Goal: Transaction & Acquisition: Purchase product/service

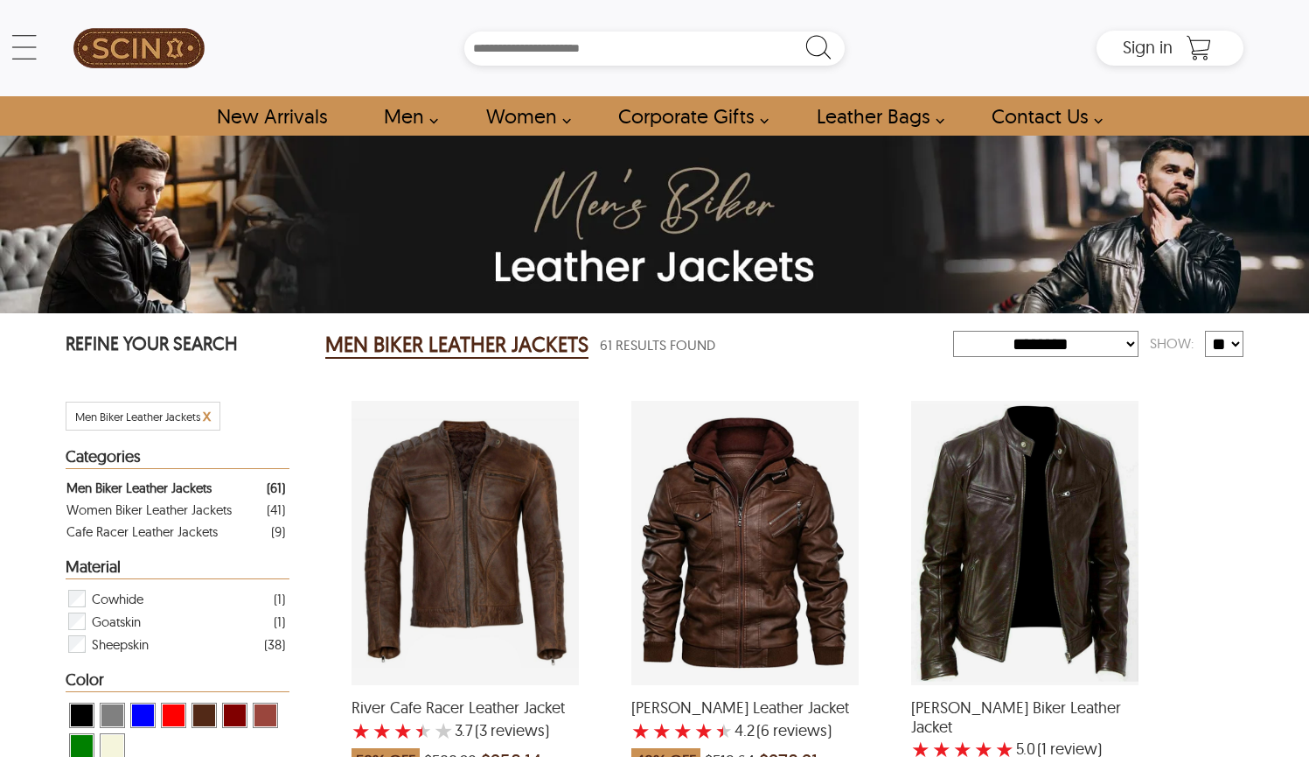
select select "********"
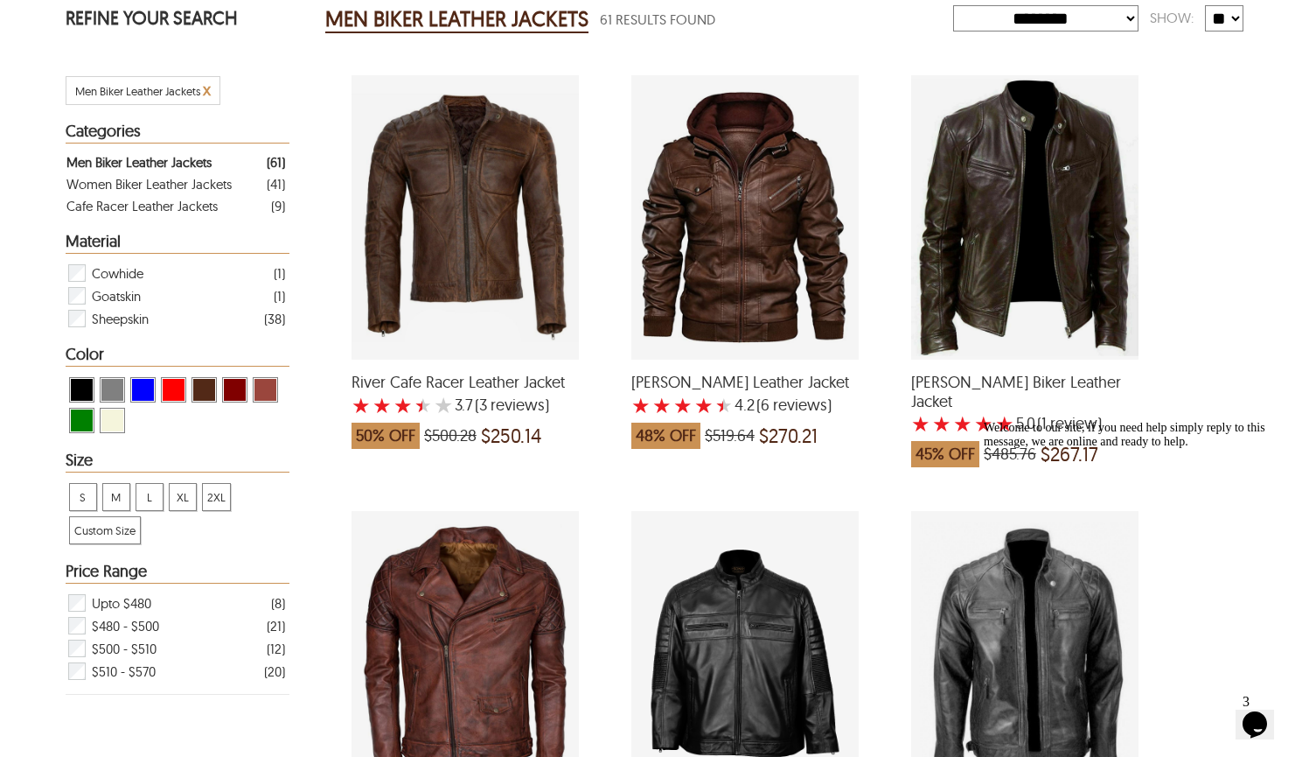
scroll to position [332, 0]
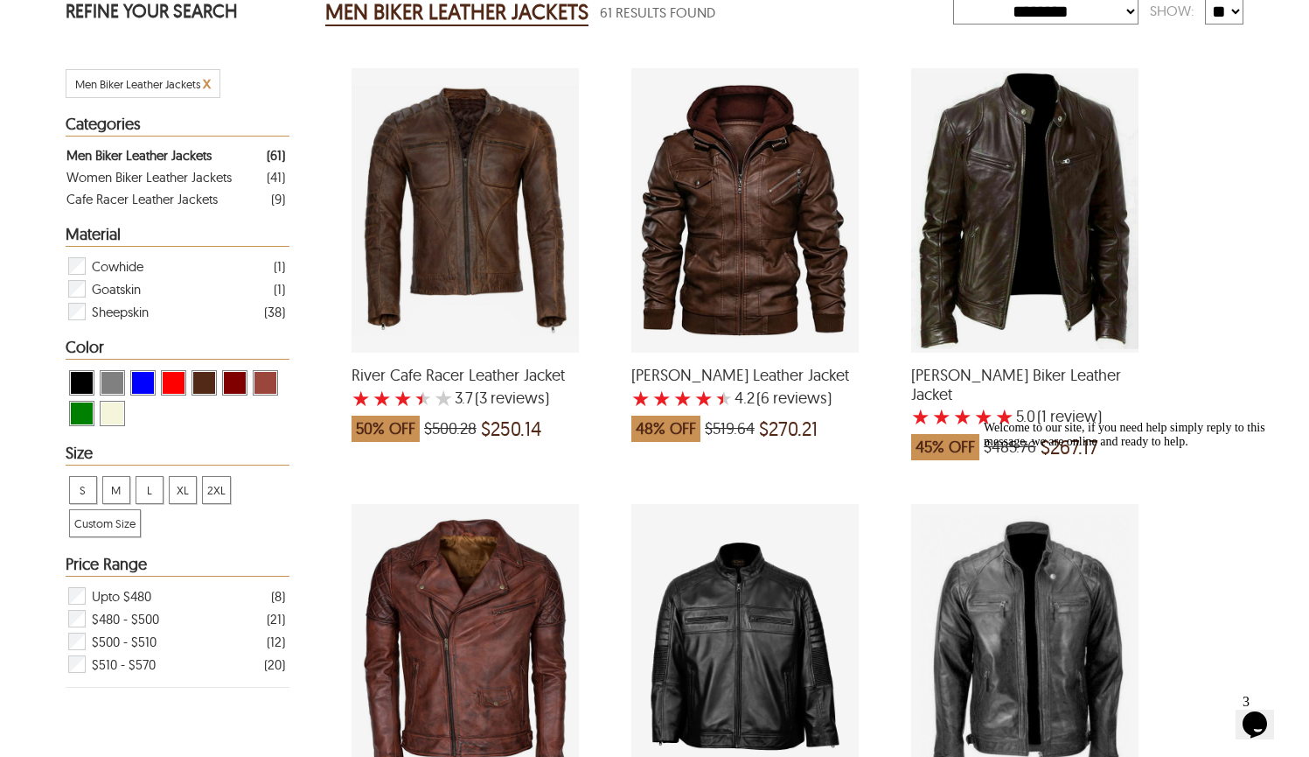
click at [1085, 290] on div "Roy Sheepskin Biker Leather Jacket with a 5 Star Rating 1 Product Review which …" at bounding box center [1024, 210] width 227 height 284
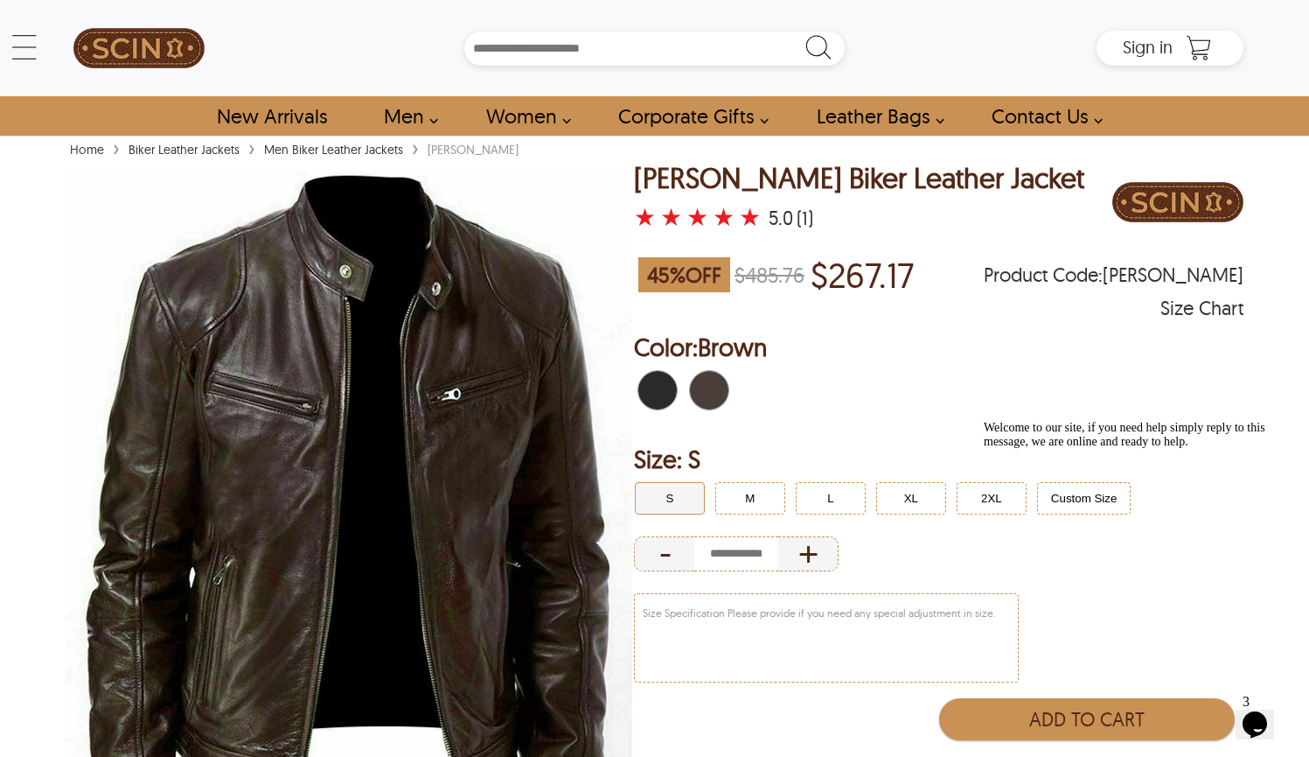
click at [656, 377] on span "Black" at bounding box center [647, 390] width 19 height 38
click at [735, 494] on button "M" at bounding box center [750, 498] width 70 height 32
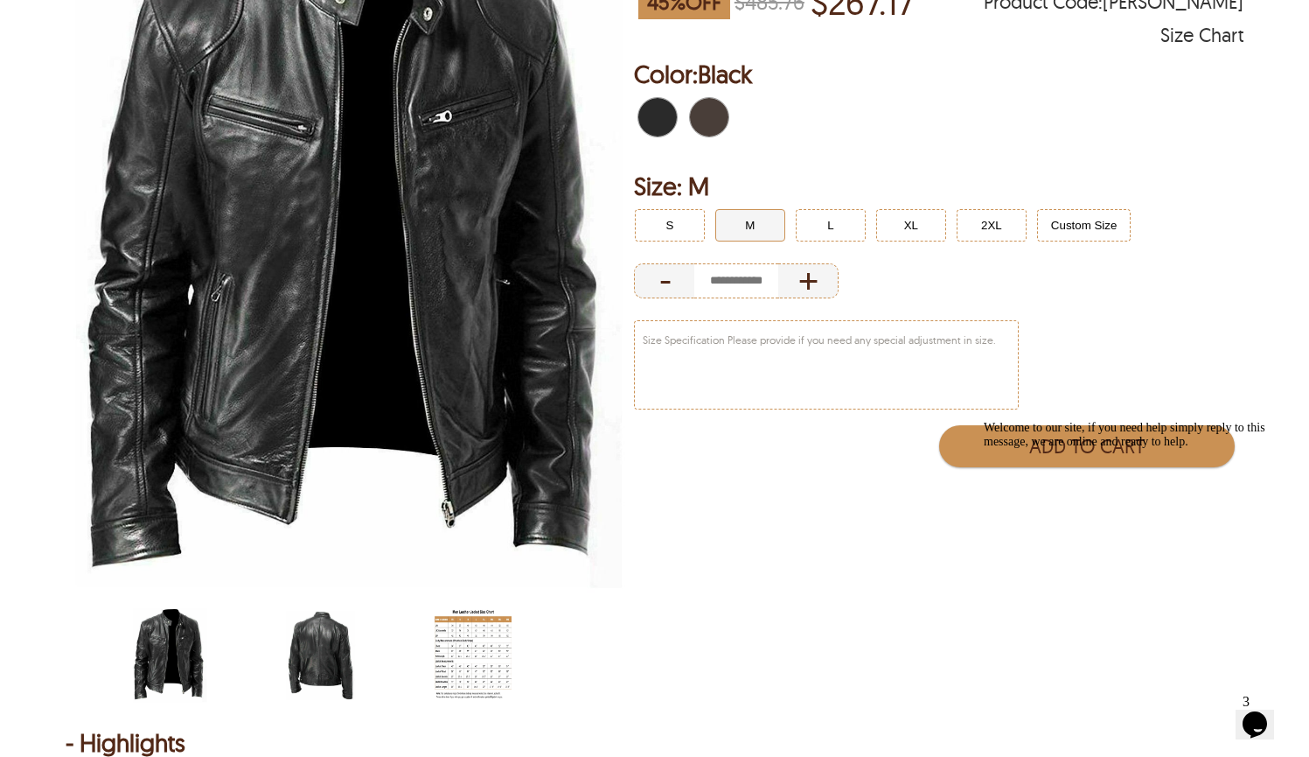
scroll to position [278, 0]
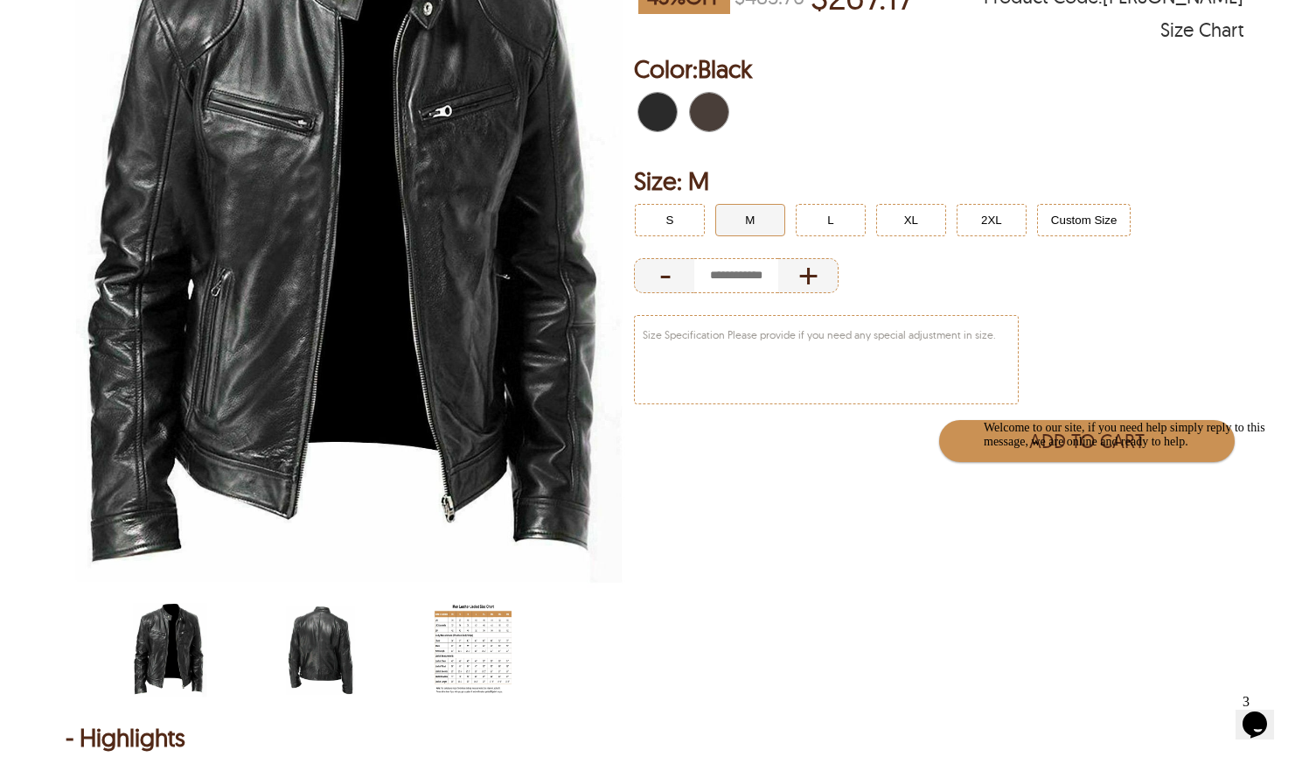
click at [453, 628] on img "men-leather-jacket-size-chart-min.jpg" at bounding box center [473, 650] width 77 height 96
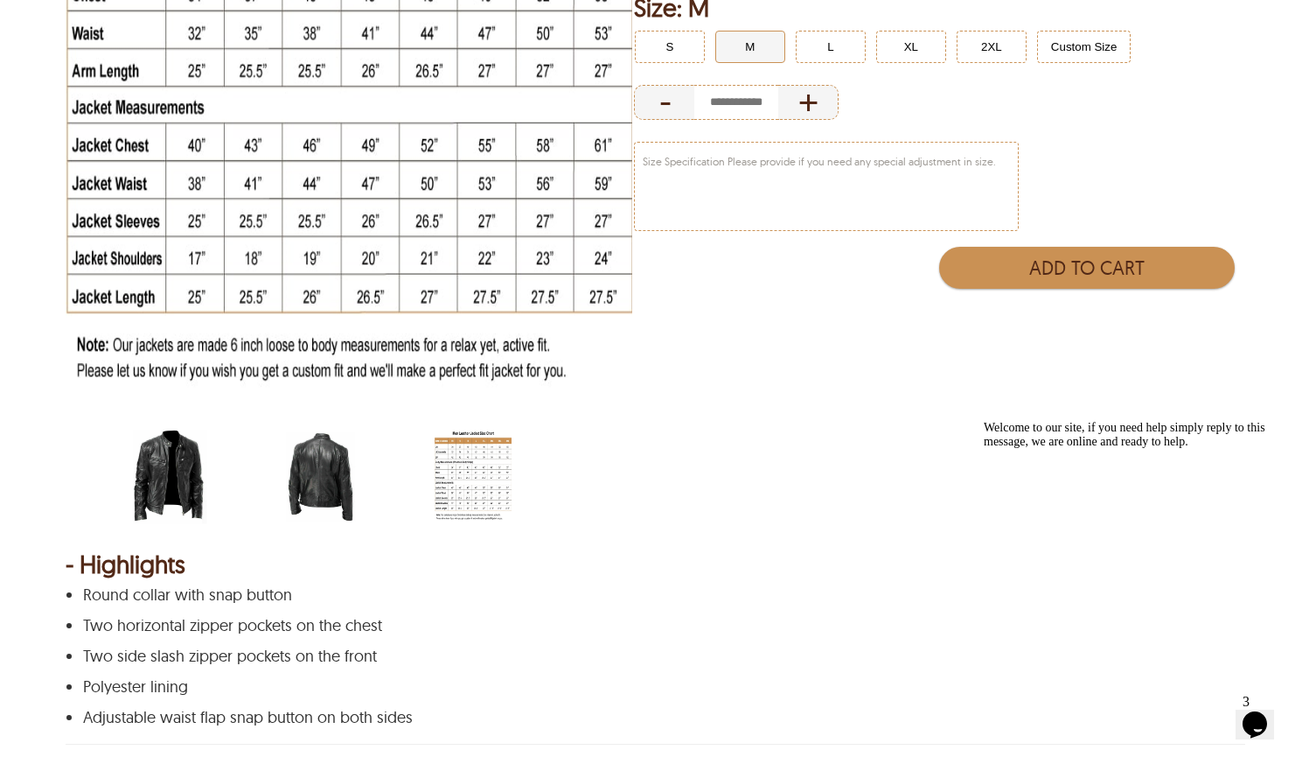
scroll to position [456, 0]
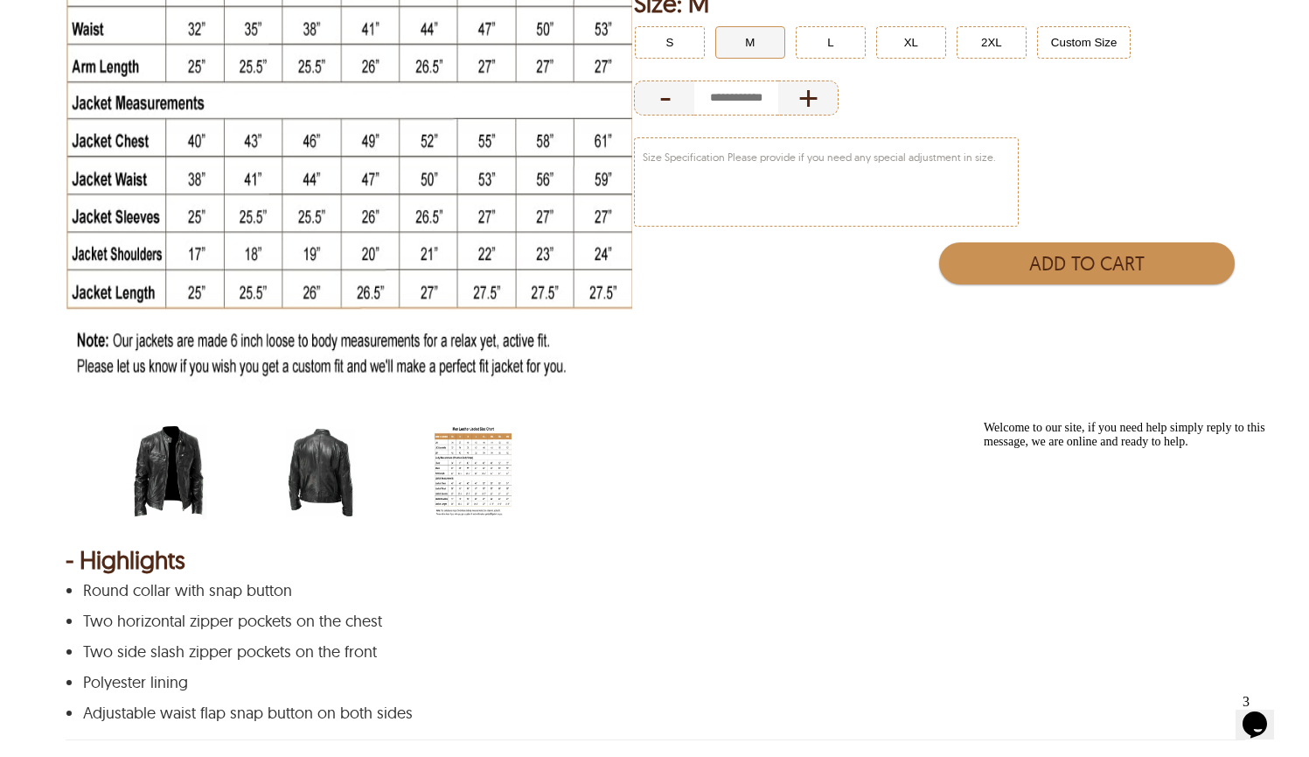
click at [310, 458] on img "scin-13002-black-back.jpg" at bounding box center [321, 472] width 77 height 96
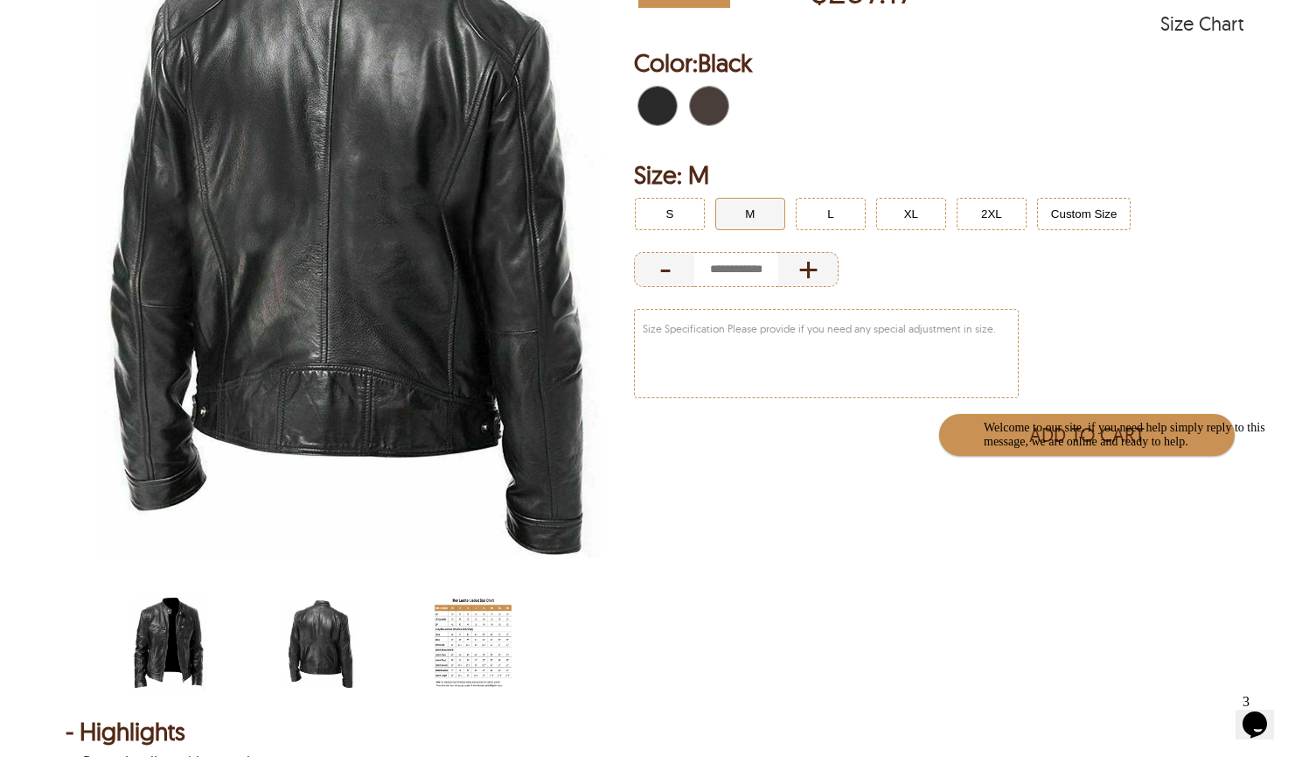
scroll to position [291, 0]
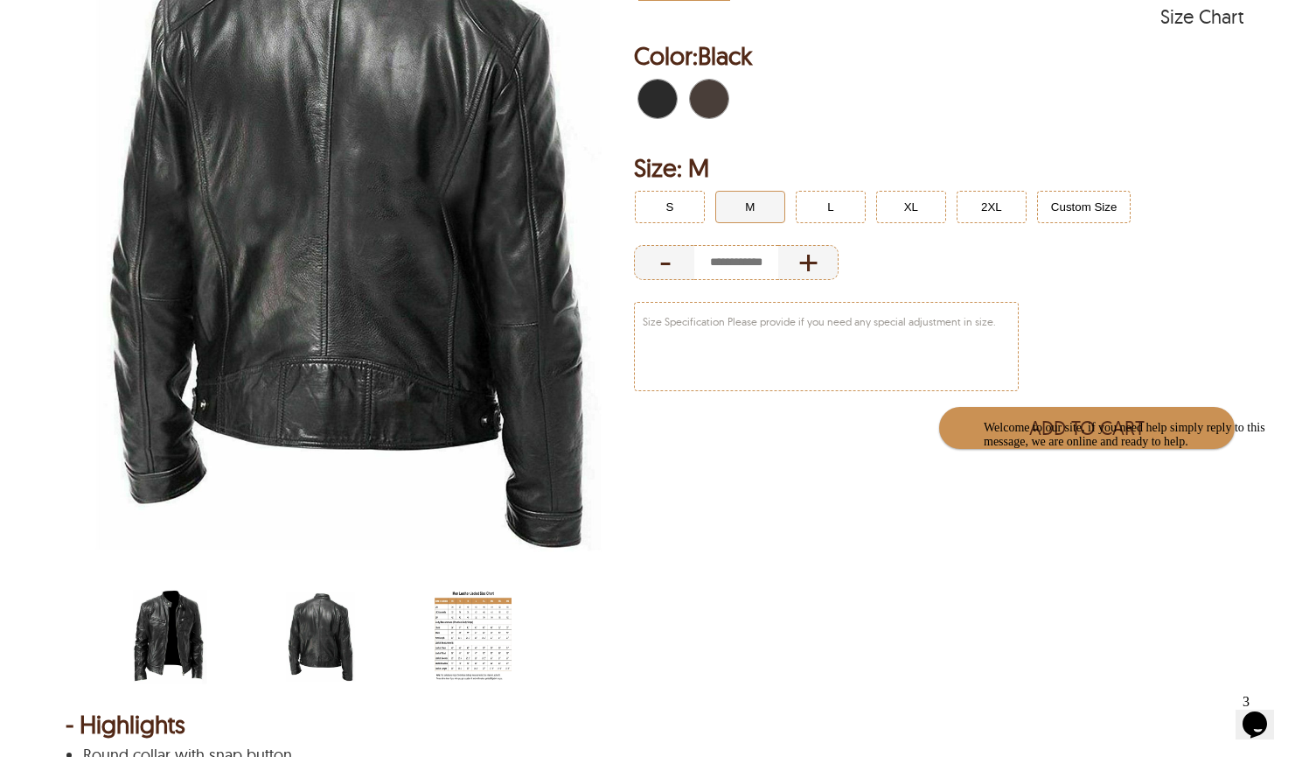
click at [201, 617] on img "scin-13002-black.jpg" at bounding box center [169, 637] width 77 height 96
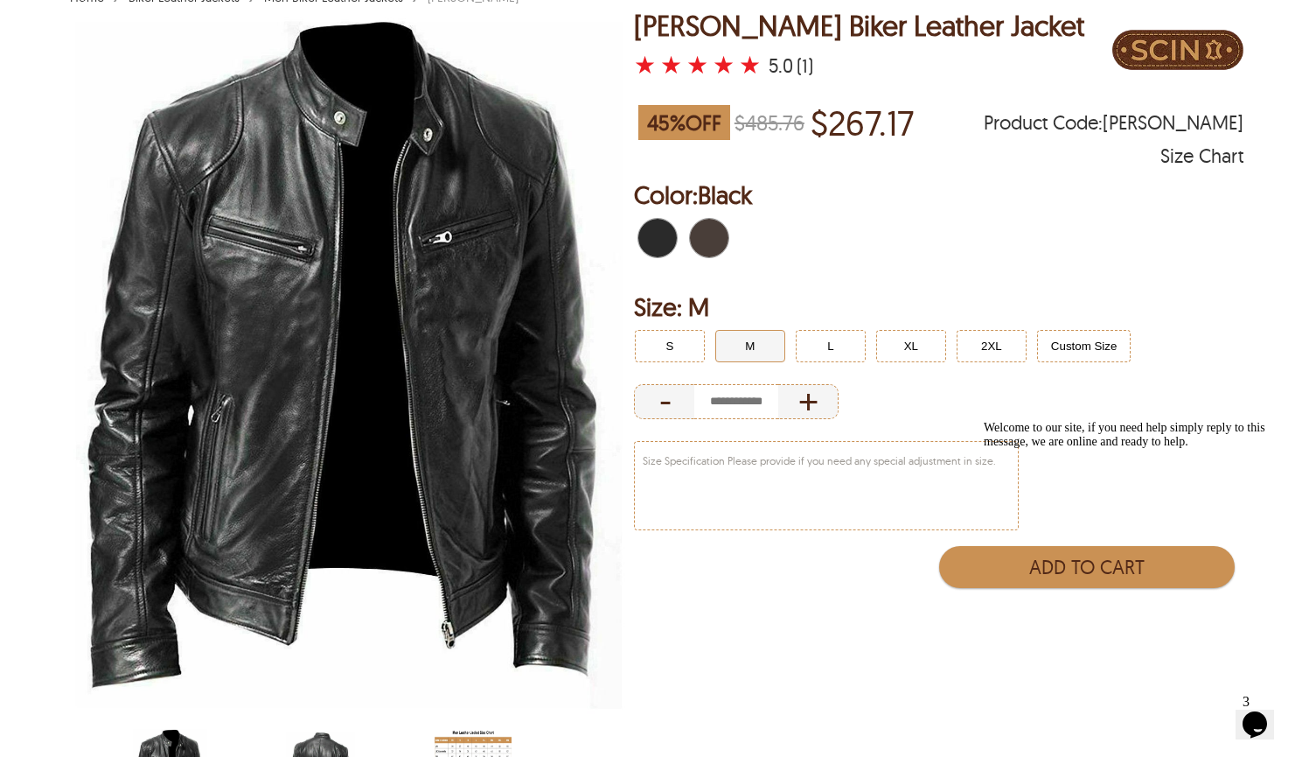
scroll to position [150, 0]
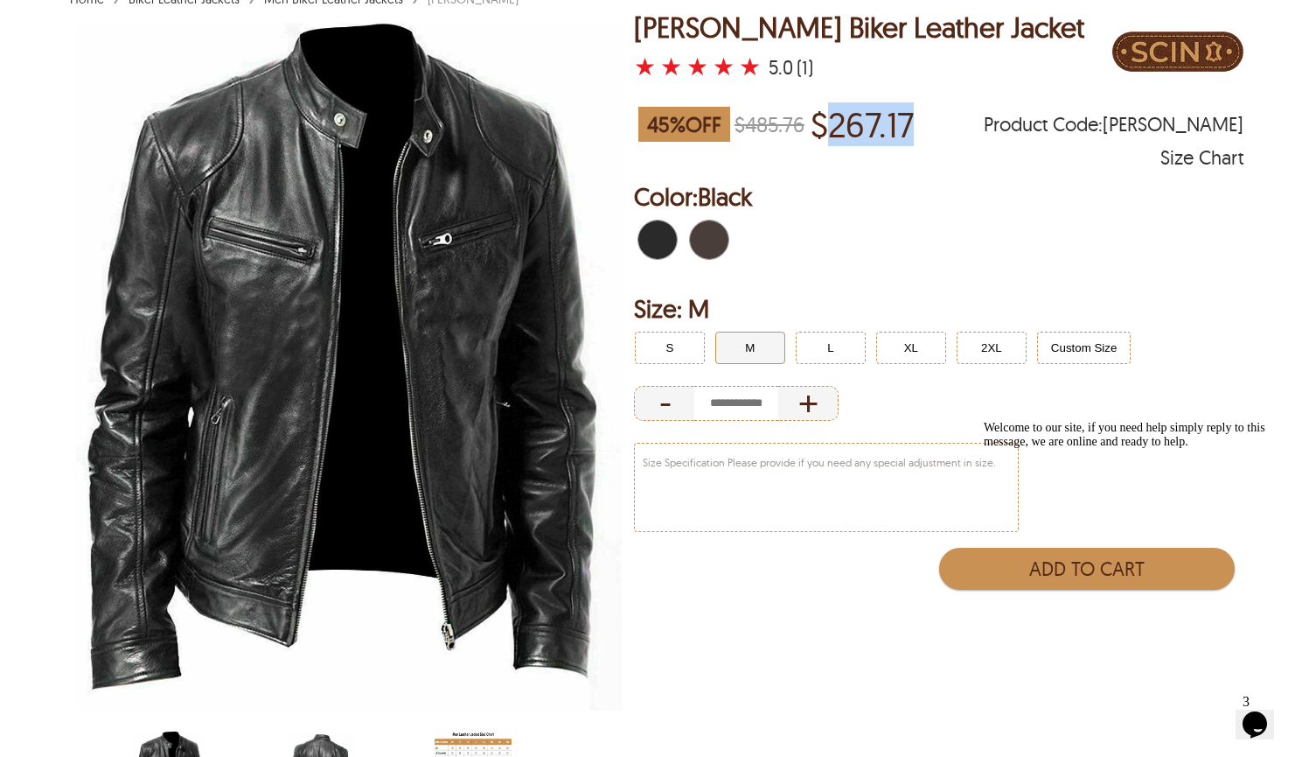
drag, startPoint x: 847, startPoint y: 123, endPoint x: 941, endPoint y: 130, distance: 94.7
click at [941, 130] on div "45 % OFF $485.76 $267.17 Product Code : [PERSON_NAME]" at bounding box center [939, 124] width 610 height 49
click at [889, 136] on p "$267.17" at bounding box center [862, 124] width 103 height 40
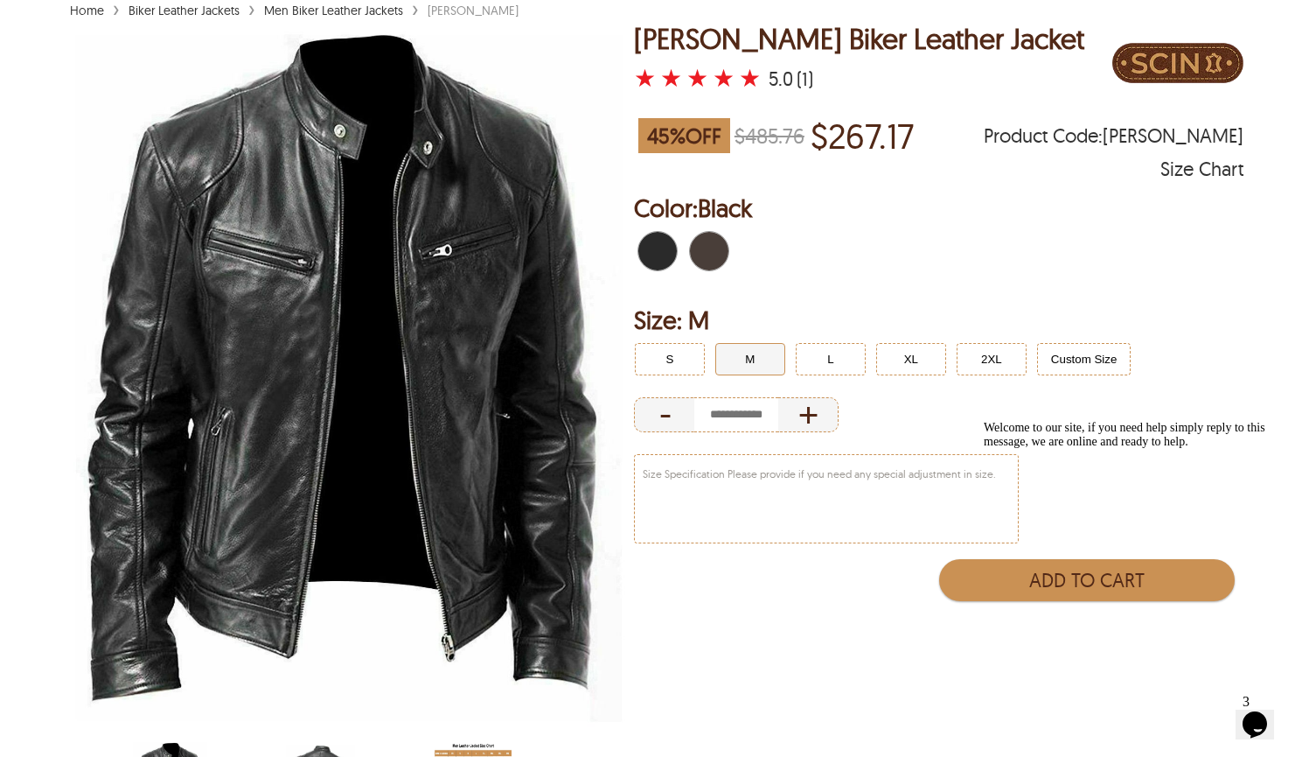
scroll to position [138, 0]
select select "********"
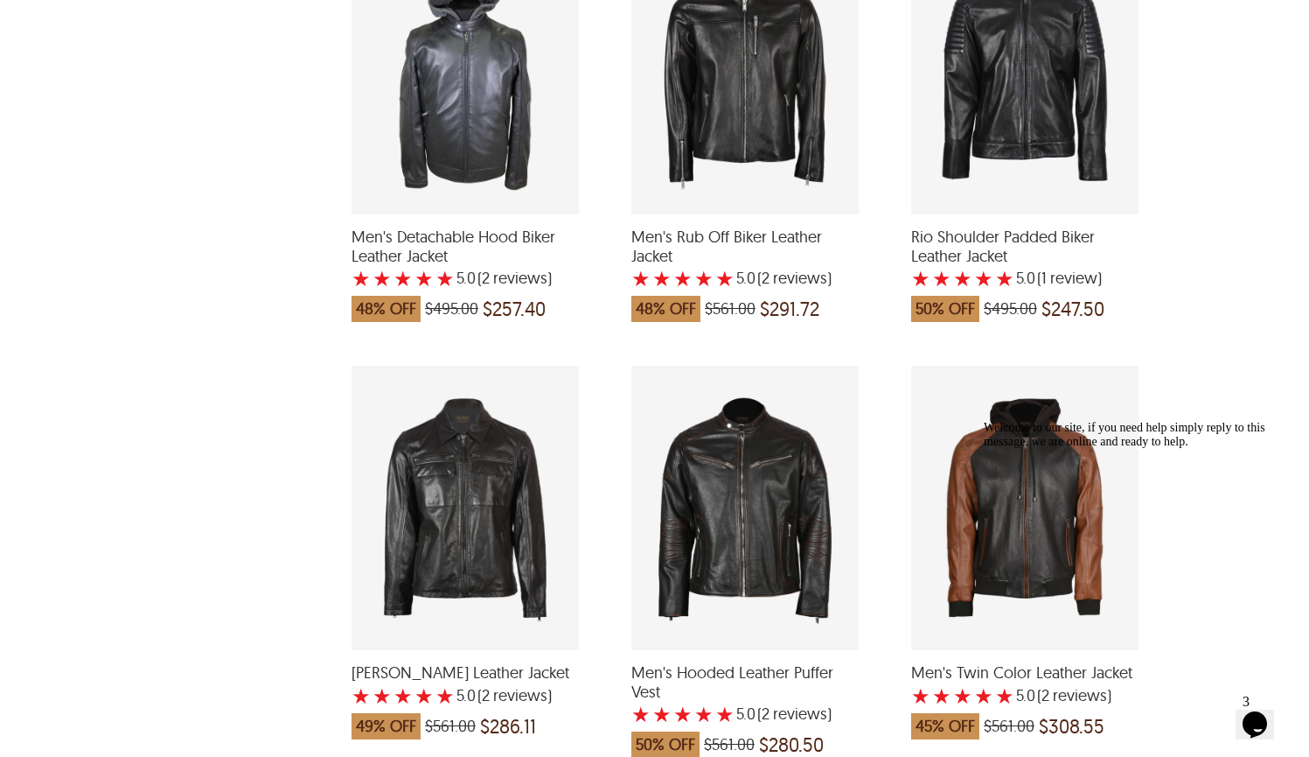
scroll to position [2651, 0]
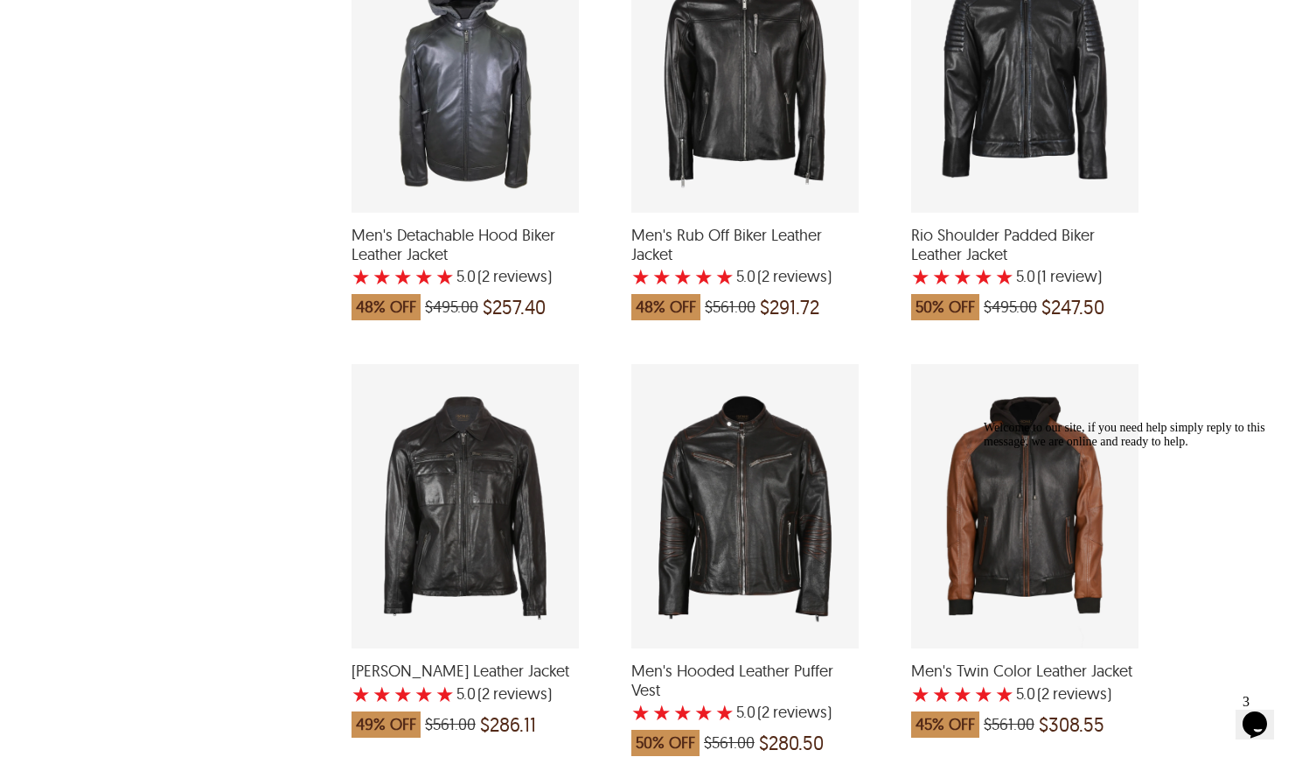
click at [749, 457] on div "Men's Hooded Leather Puffer Vest with a 5 Star Rating 2 Product Review which wa…" at bounding box center [744, 506] width 227 height 284
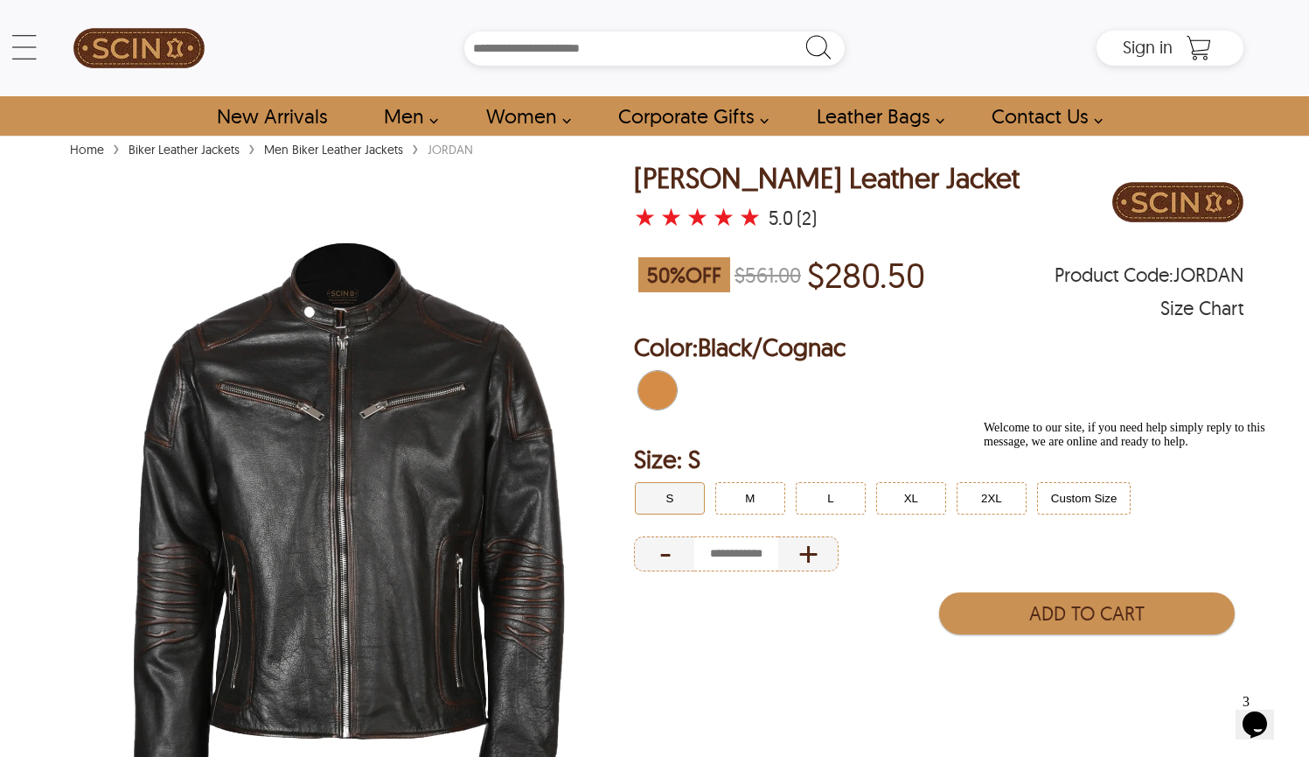
select select "********"
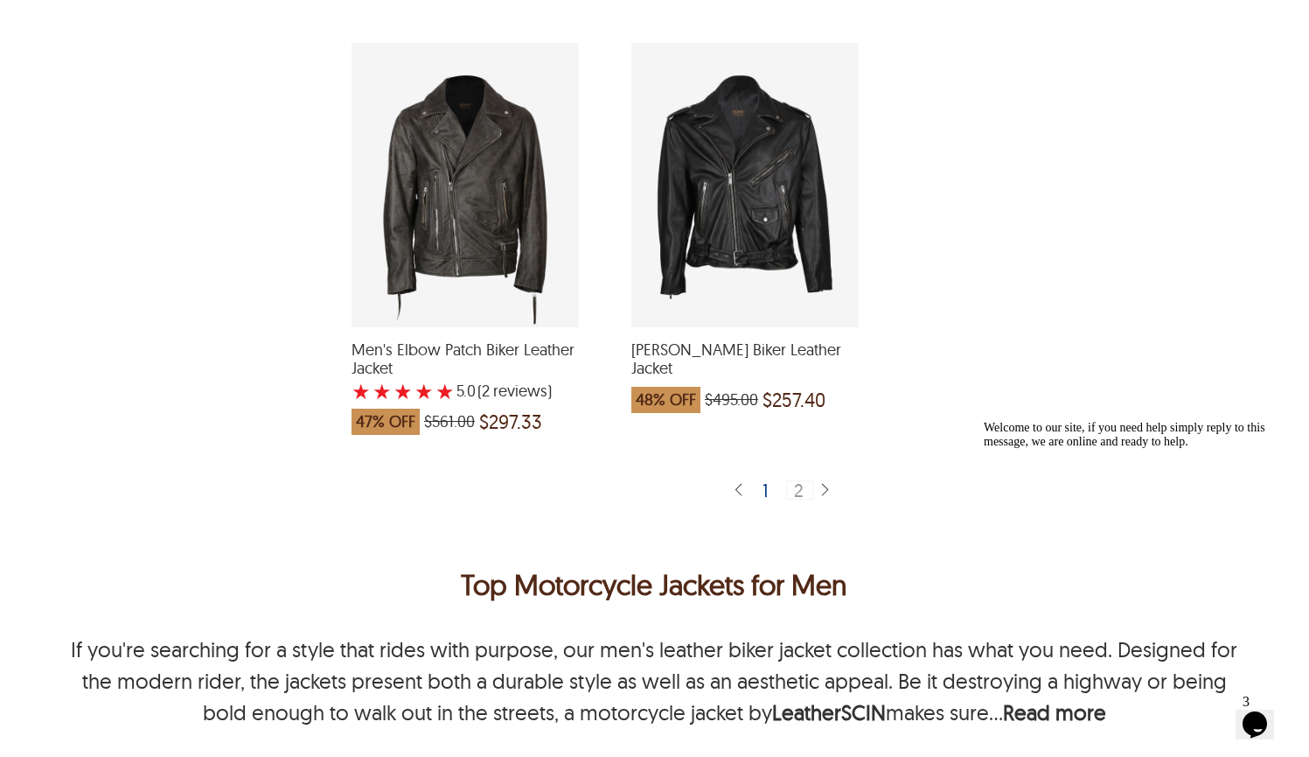
scroll to position [4313, 0]
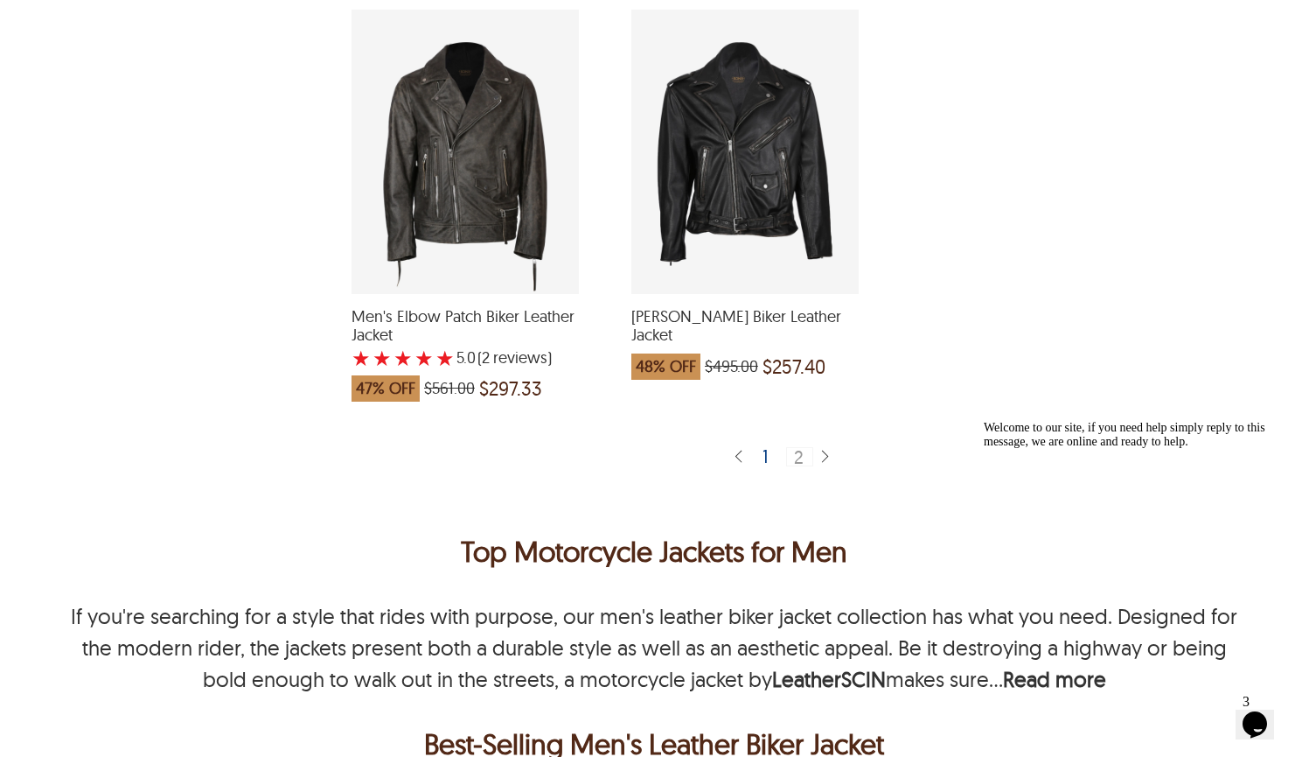
click at [763, 451] on div "1" at bounding box center [766, 455] width 21 height 17
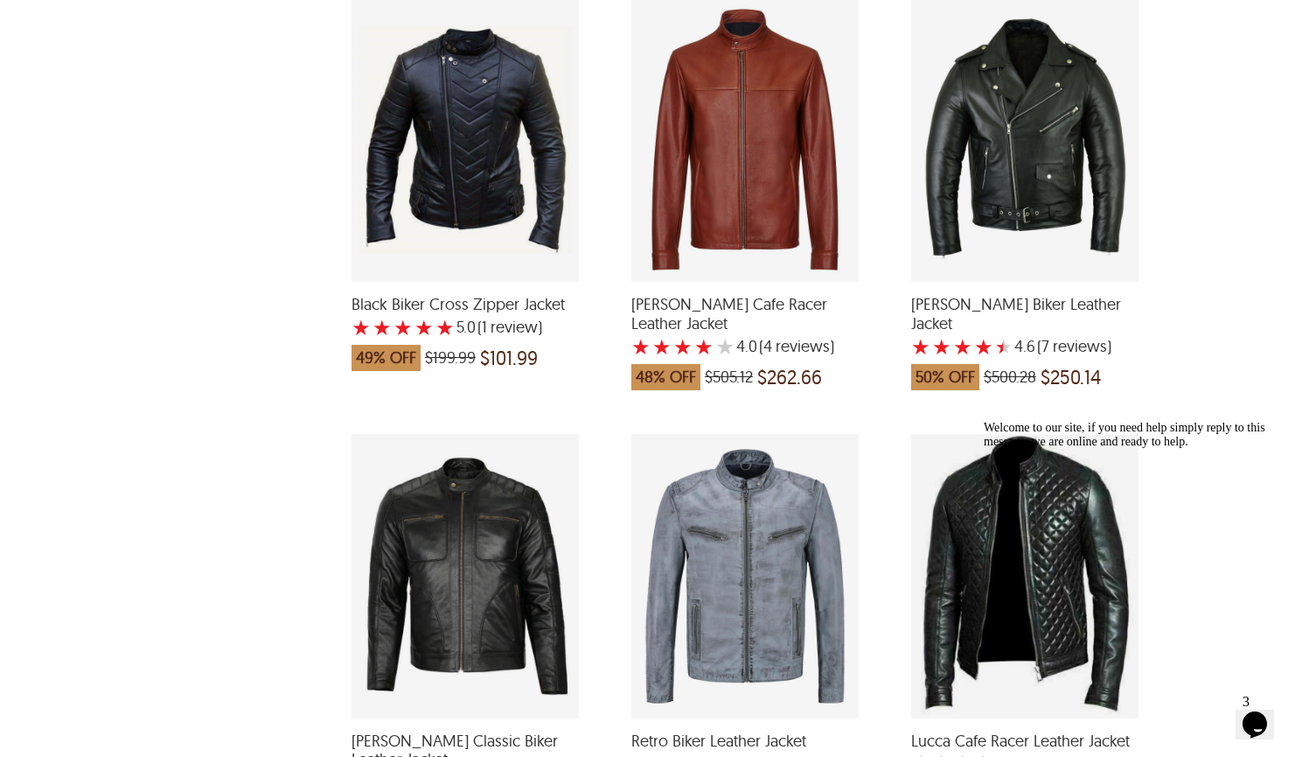
scroll to position [3481, 0]
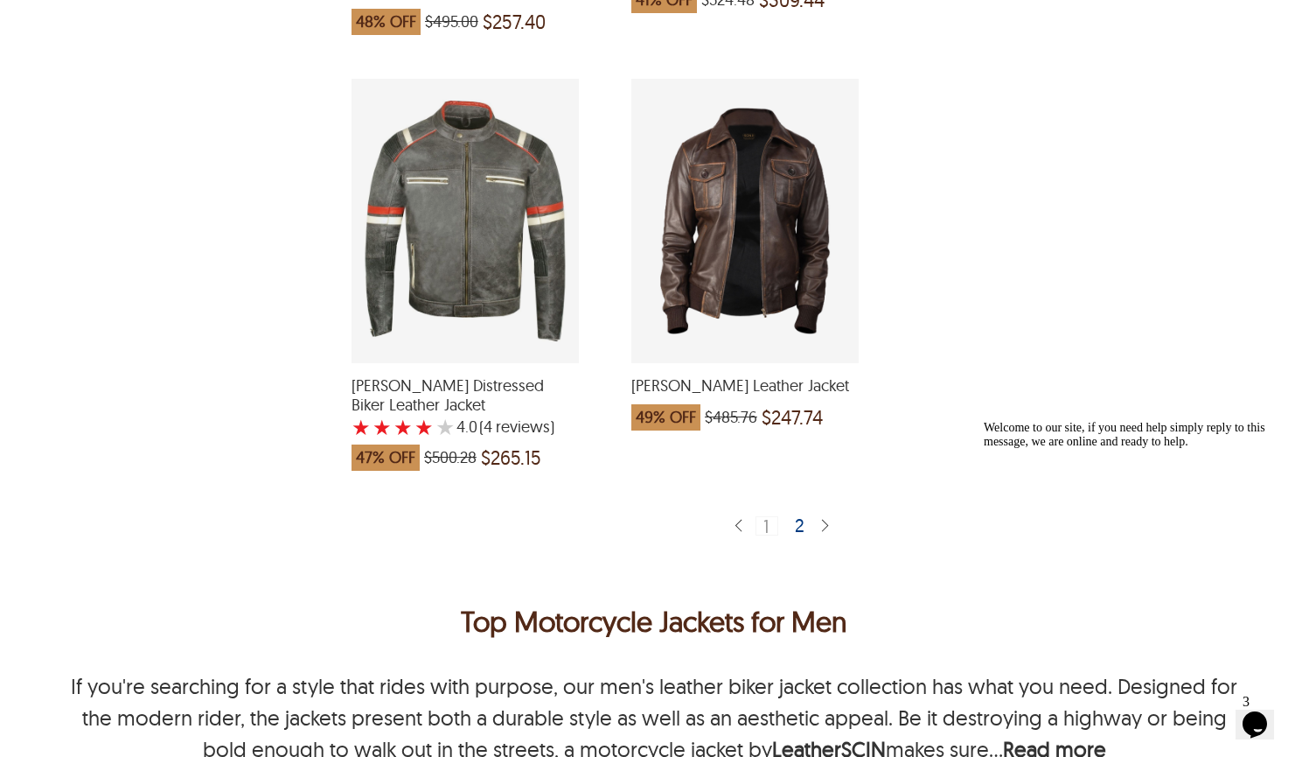
click at [799, 516] on div "2" at bounding box center [800, 524] width 25 height 17
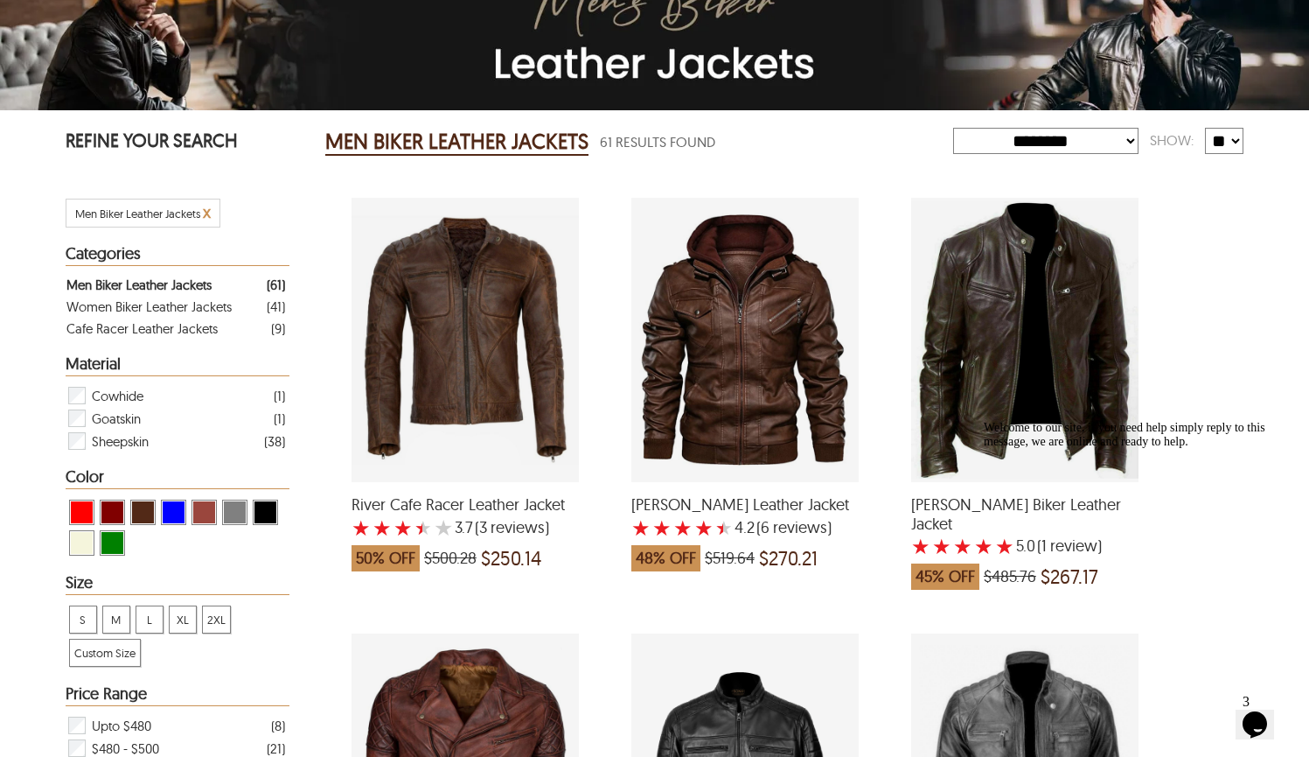
scroll to position [80, 0]
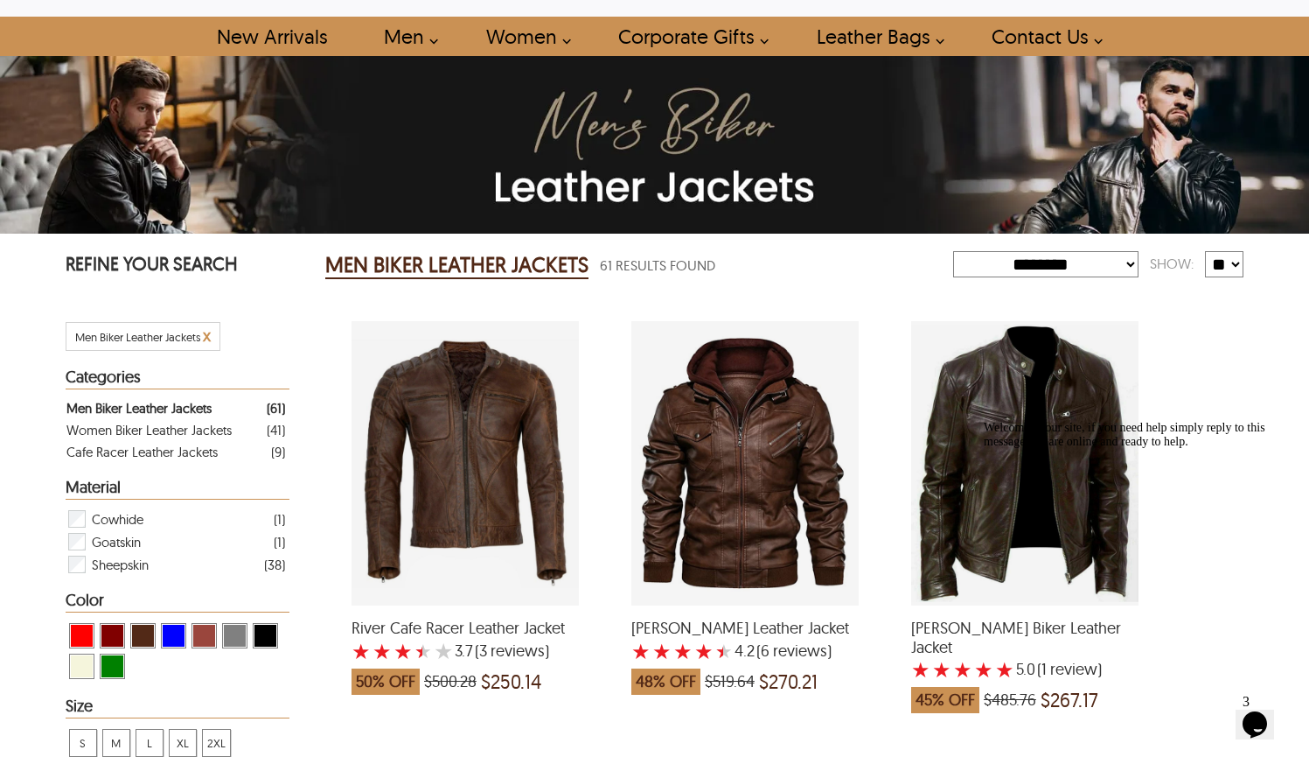
click at [1069, 448] on div "Welcome to our site, if you need help simply reply to this message, we are onli…" at bounding box center [1141, 435] width 315 height 28
drag, startPoint x: 1271, startPoint y: 551, endPoint x: 2138, endPoint y: 961, distance: 958.9
click at [984, 421] on icon "Chat attention grabber" at bounding box center [984, 421] width 0 height 0
click at [1077, 571] on div "Roy Sheepskin Biker Leather Jacket with a 5 Star Rating 1 Product Review which …" at bounding box center [1024, 463] width 227 height 284
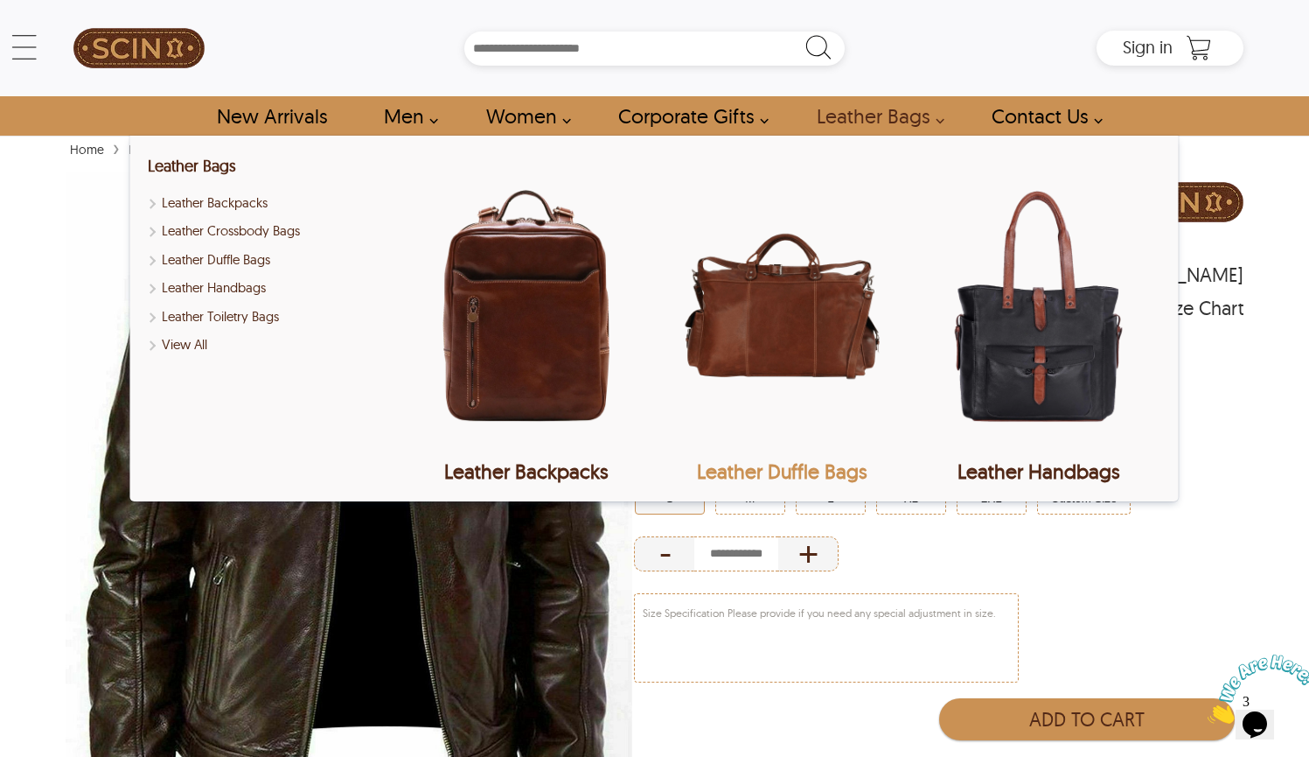
scroll to position [51, 0]
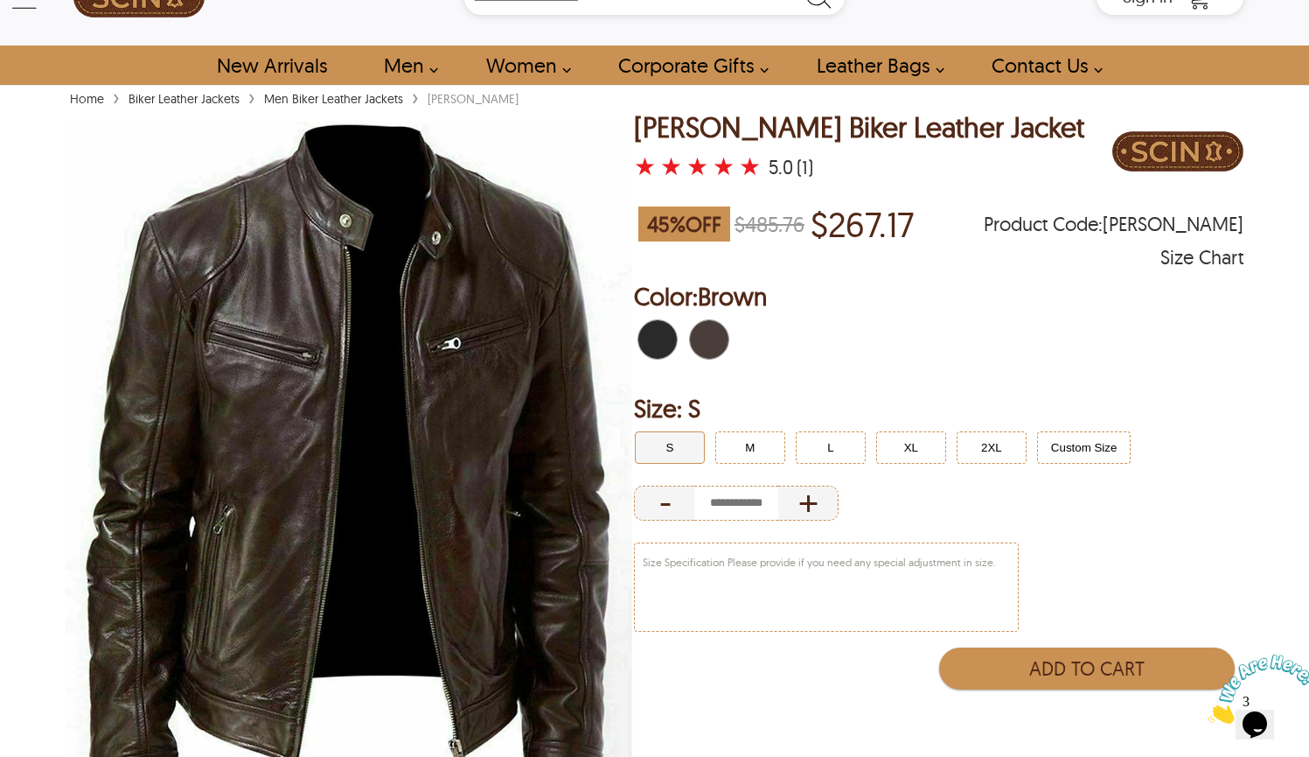
click at [848, 220] on p "$267.17" at bounding box center [862, 224] width 103 height 40
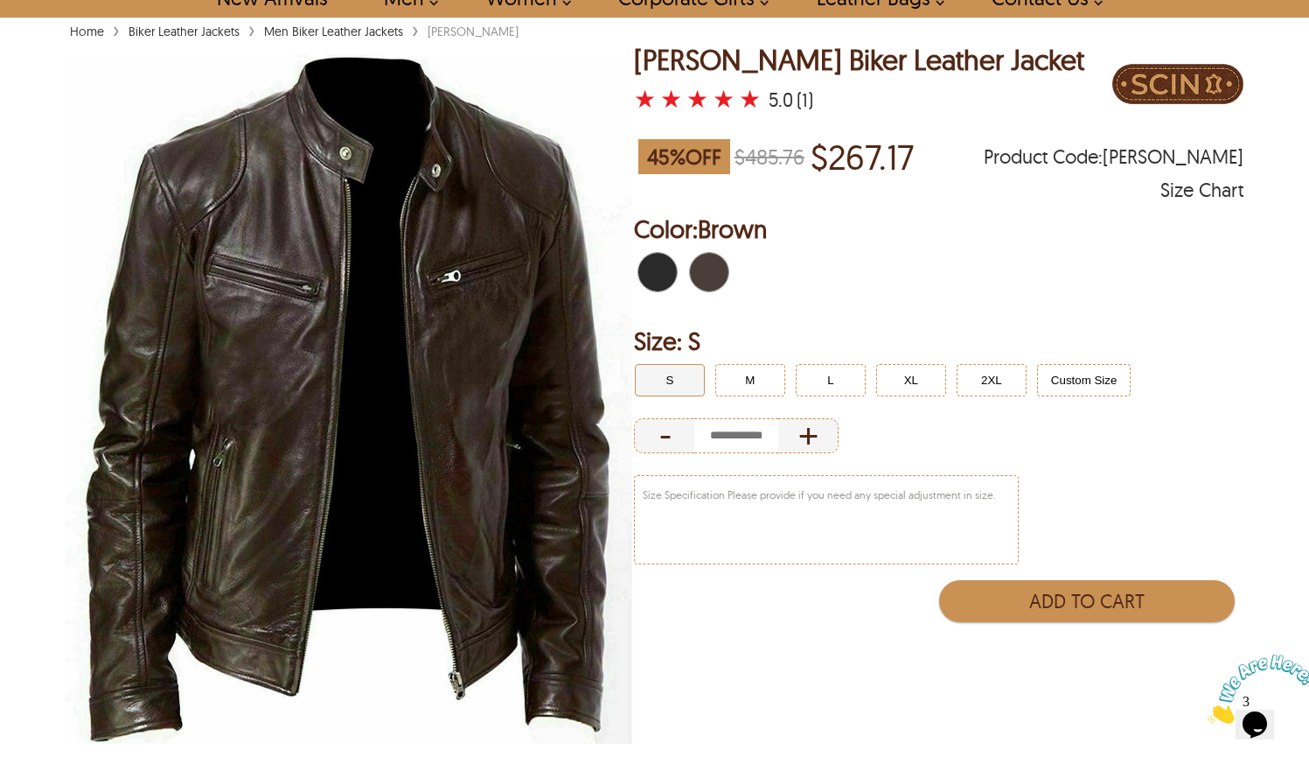
scroll to position [115, 0]
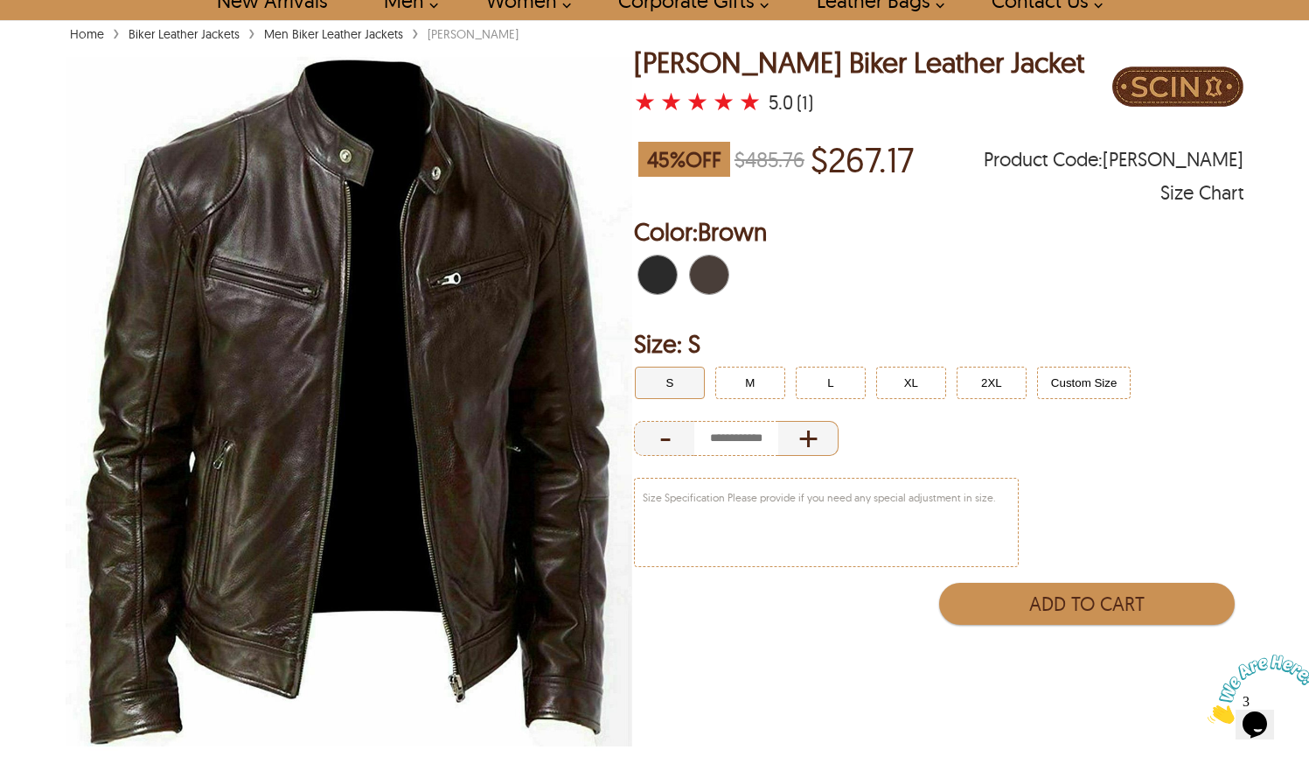
select select "********"
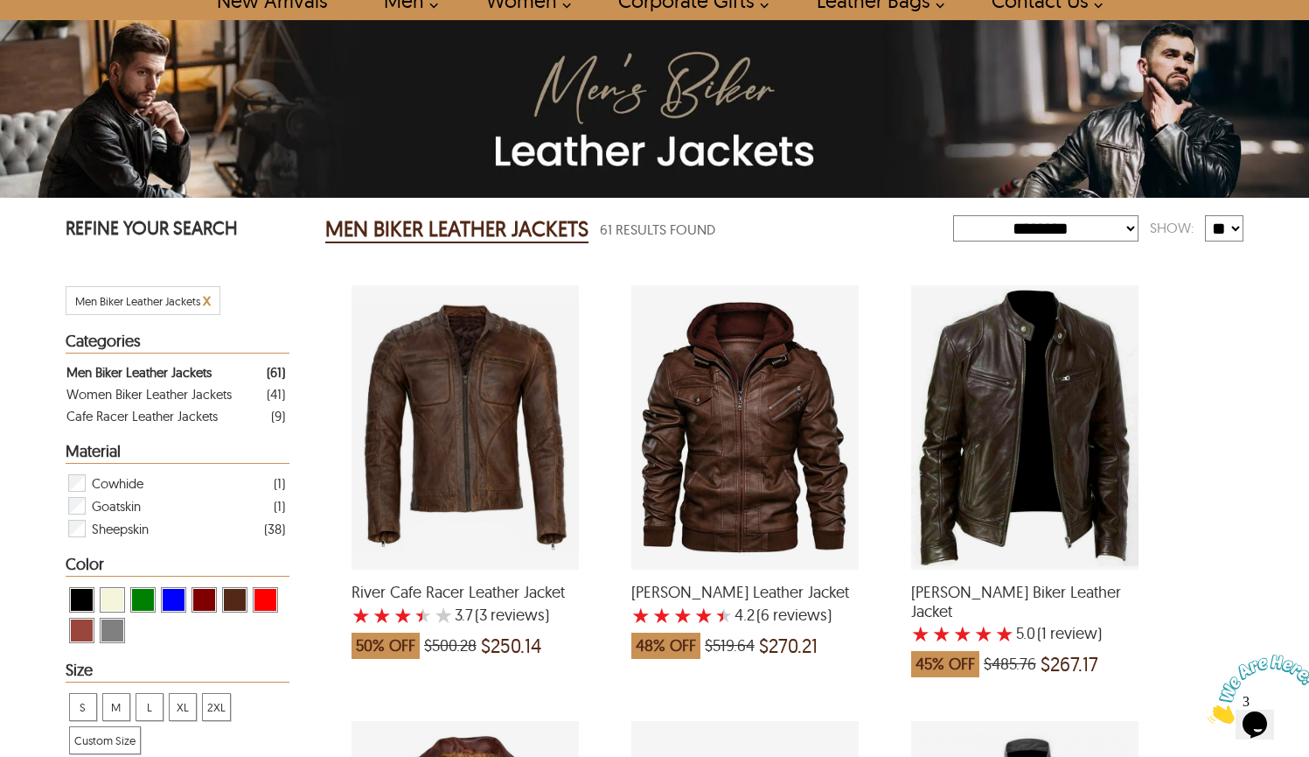
scroll to position [80, 0]
